Goal: Information Seeking & Learning: Learn about a topic

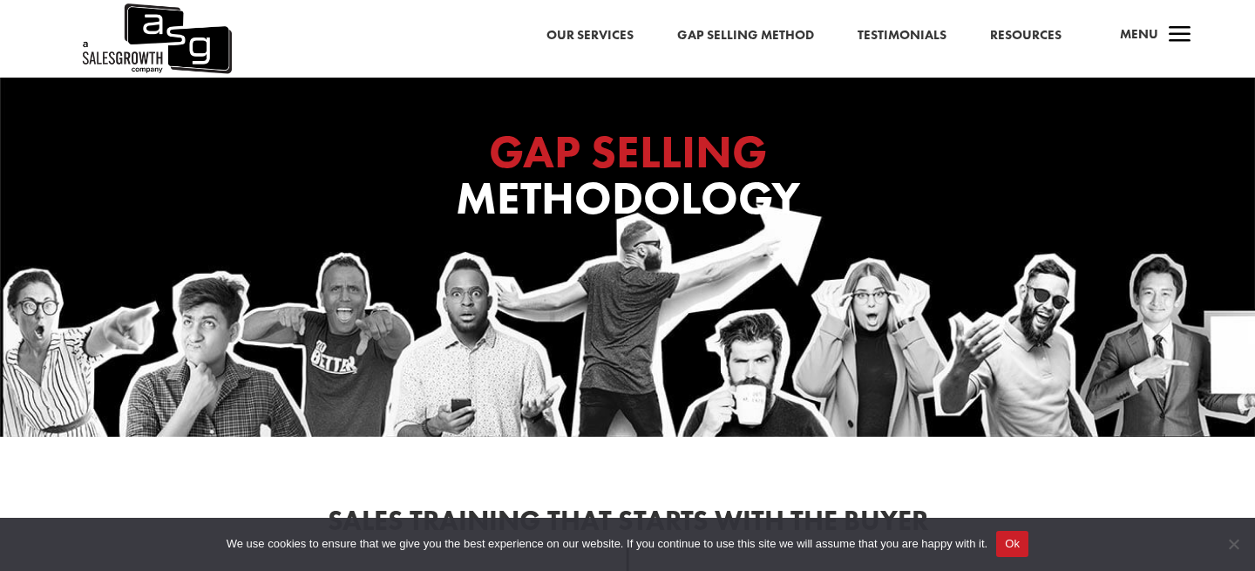
click at [1181, 35] on span "a" at bounding box center [1179, 35] width 35 height 35
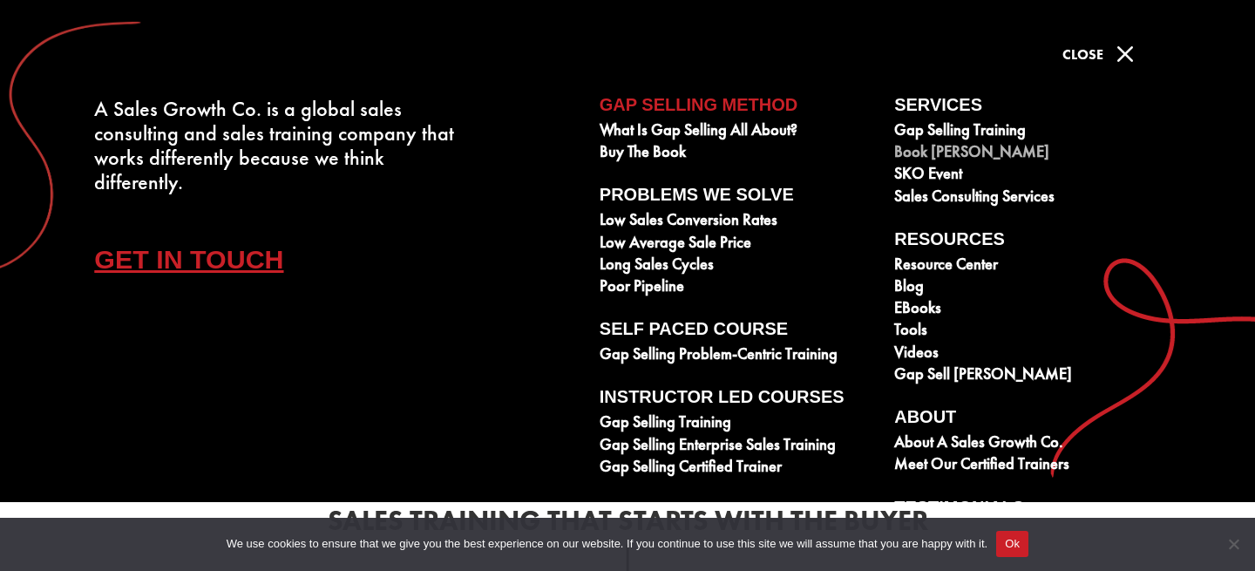
click at [935, 152] on link "Book [PERSON_NAME]" at bounding box center [1031, 154] width 275 height 22
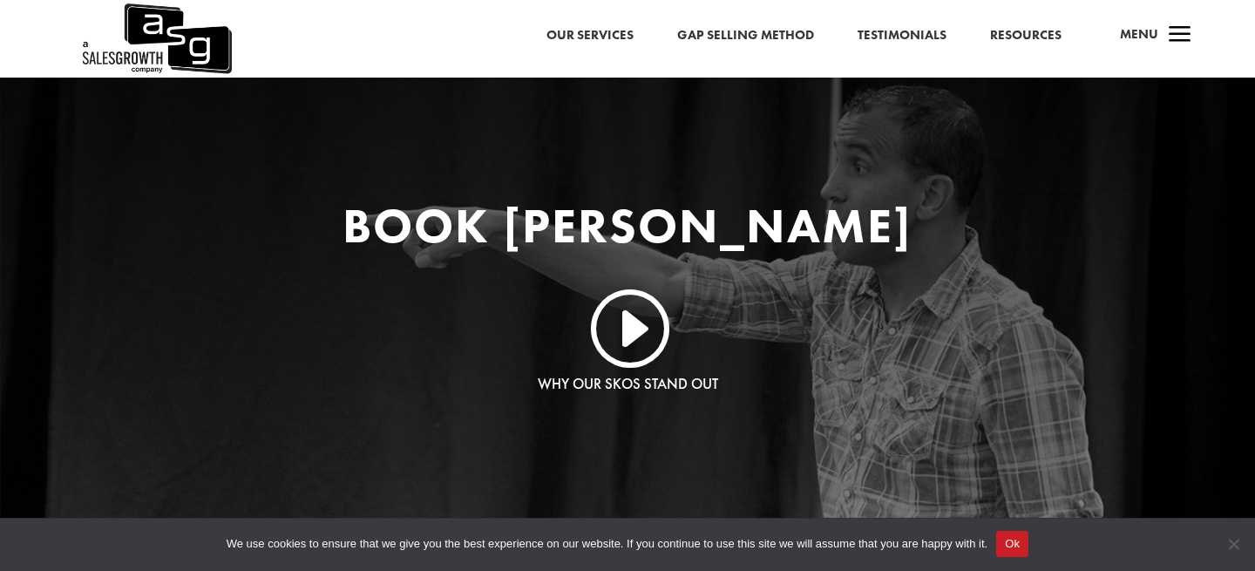
click at [904, 33] on link "Testimonials" at bounding box center [901, 35] width 89 height 23
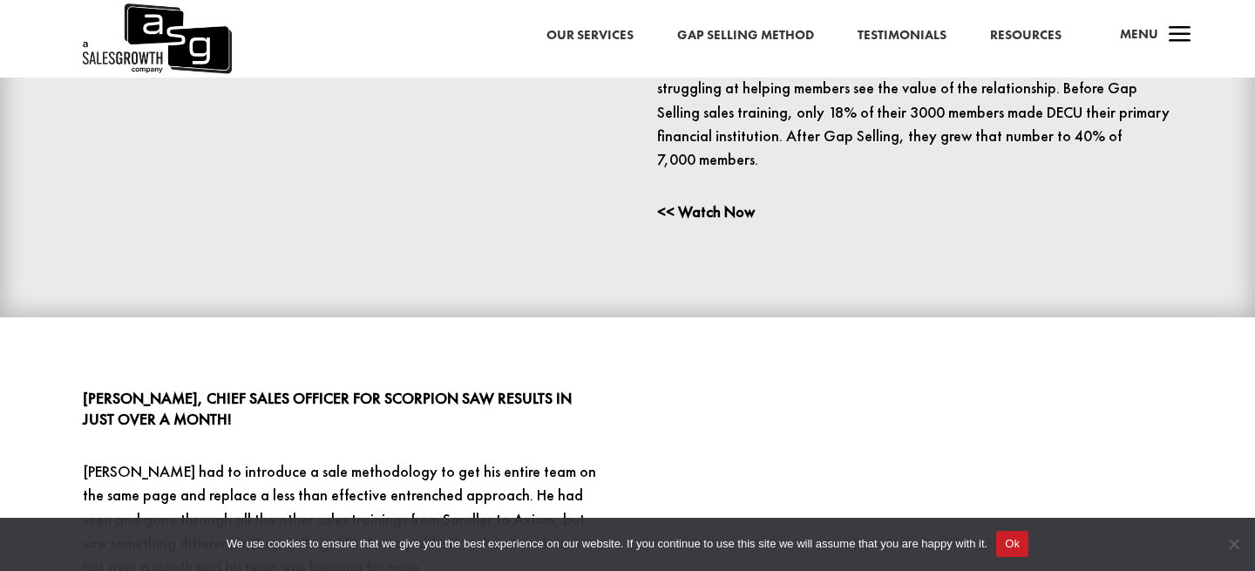
scroll to position [1081, 0]
